Goal: Communication & Community: Answer question/provide support

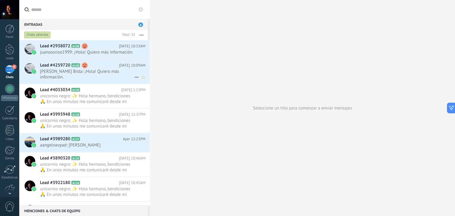
click at [109, 78] on span "[PERSON_NAME] Bista: ¡Hola! Quiero más información." at bounding box center [87, 74] width 94 height 11
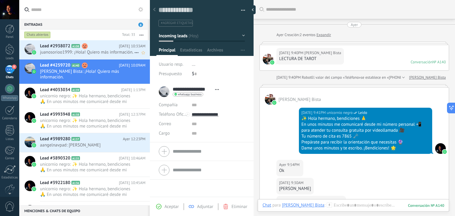
click at [89, 55] on span "juanosorioo1999: ¡Hola! Quiero más información." at bounding box center [87, 52] width 94 height 6
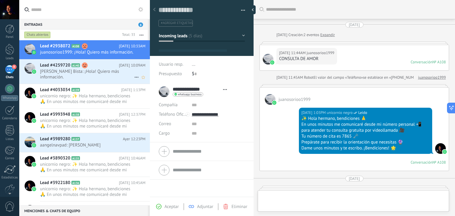
type textarea "**********"
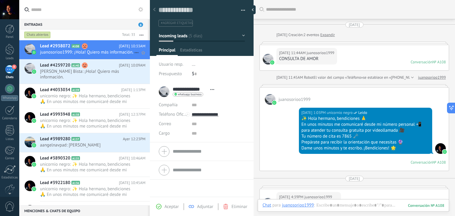
scroll to position [367, 0]
